Goal: Transaction & Acquisition: Purchase product/service

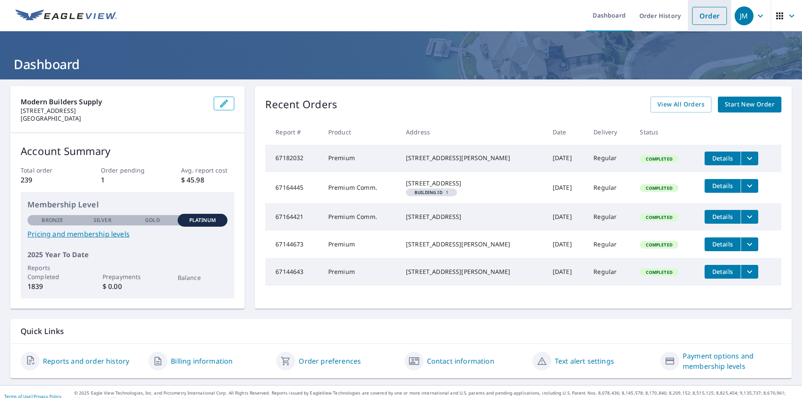
click at [695, 18] on link "Order" at bounding box center [709, 16] width 35 height 18
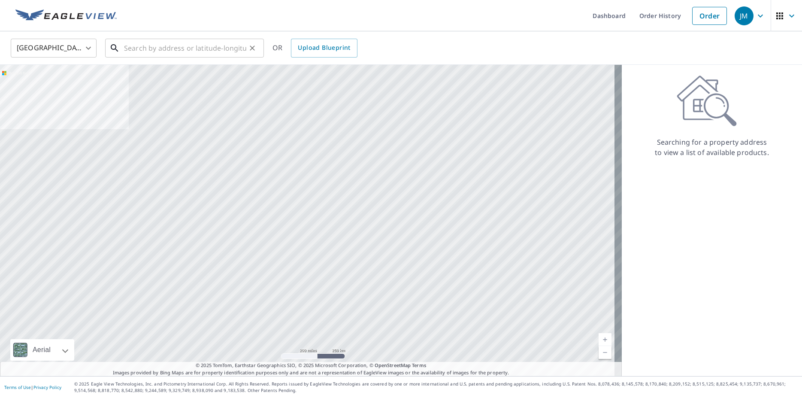
click at [160, 46] on input "text" at bounding box center [185, 48] width 122 height 24
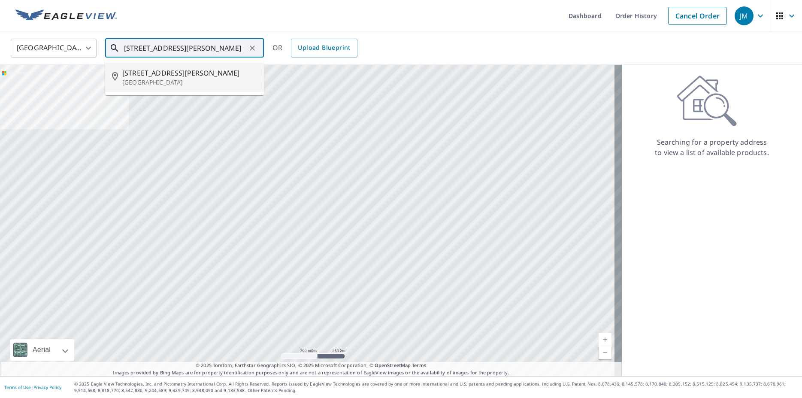
click at [151, 83] on p "[GEOGRAPHIC_DATA]" at bounding box center [189, 82] width 135 height 9
type input "[STREET_ADDRESS][PERSON_NAME]"
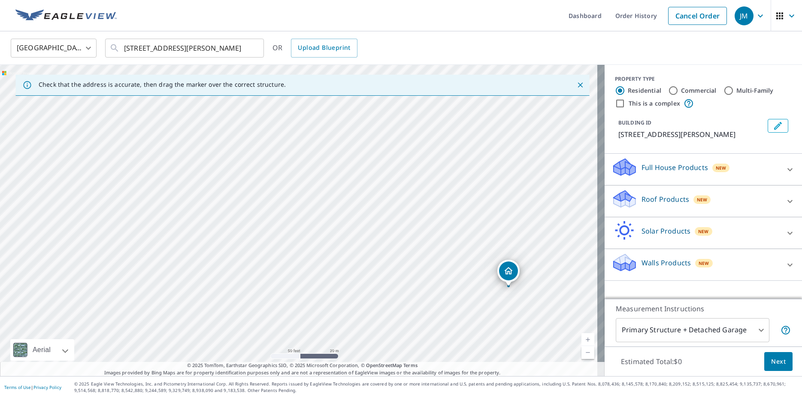
drag, startPoint x: 253, startPoint y: 299, endPoint x: 239, endPoint y: 186, distance: 114.1
click at [239, 187] on div "[STREET_ADDRESS][PERSON_NAME]" at bounding box center [302, 220] width 604 height 311
click at [657, 200] on p "Roof Products" at bounding box center [665, 199] width 48 height 10
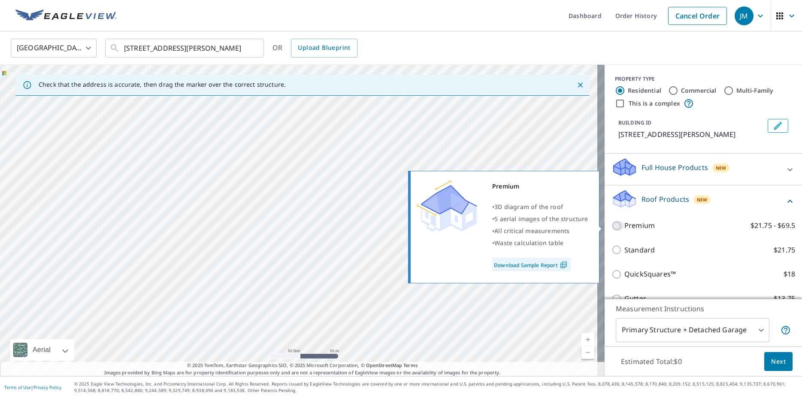
click at [611, 225] on input "Premium $21.75 - $69.5" at bounding box center [617, 226] width 13 height 10
checkbox input "true"
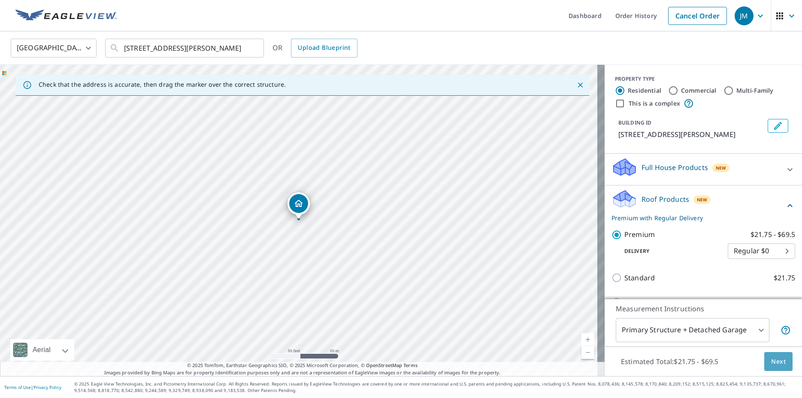
click at [772, 363] on span "Next" at bounding box center [778, 361] width 15 height 11
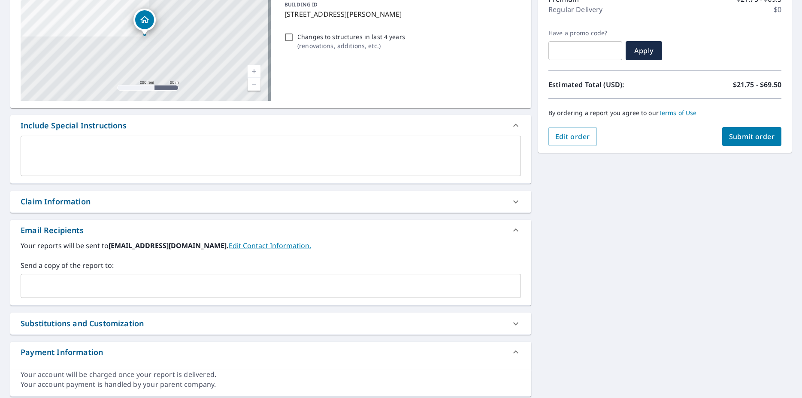
scroll to position [148, 0]
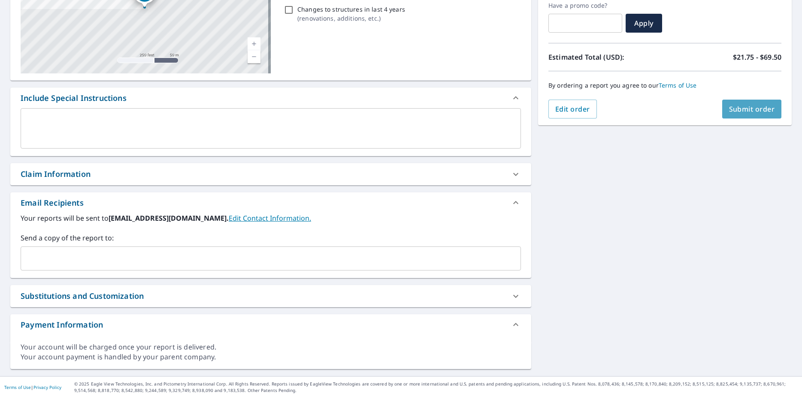
click at [733, 108] on span "Submit order" at bounding box center [752, 108] width 46 height 9
checkbox input "true"
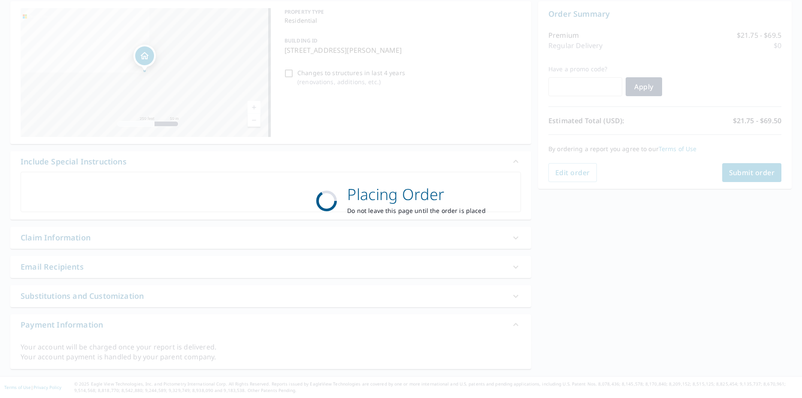
scroll to position [85, 0]
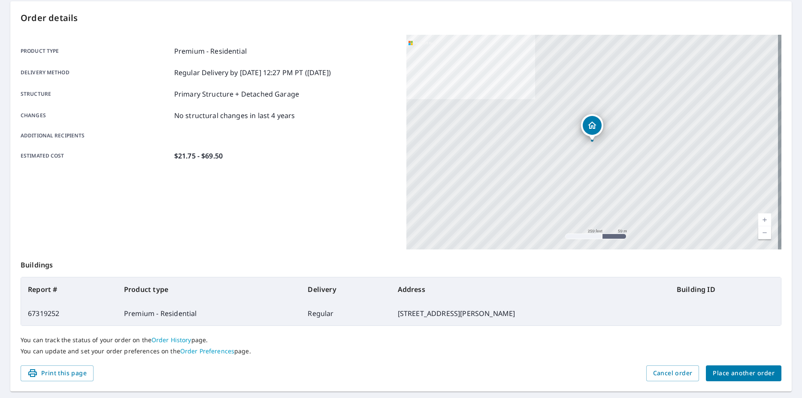
click at [738, 372] on span "Place another order" at bounding box center [744, 373] width 62 height 11
